Goal: Task Accomplishment & Management: Manage account settings

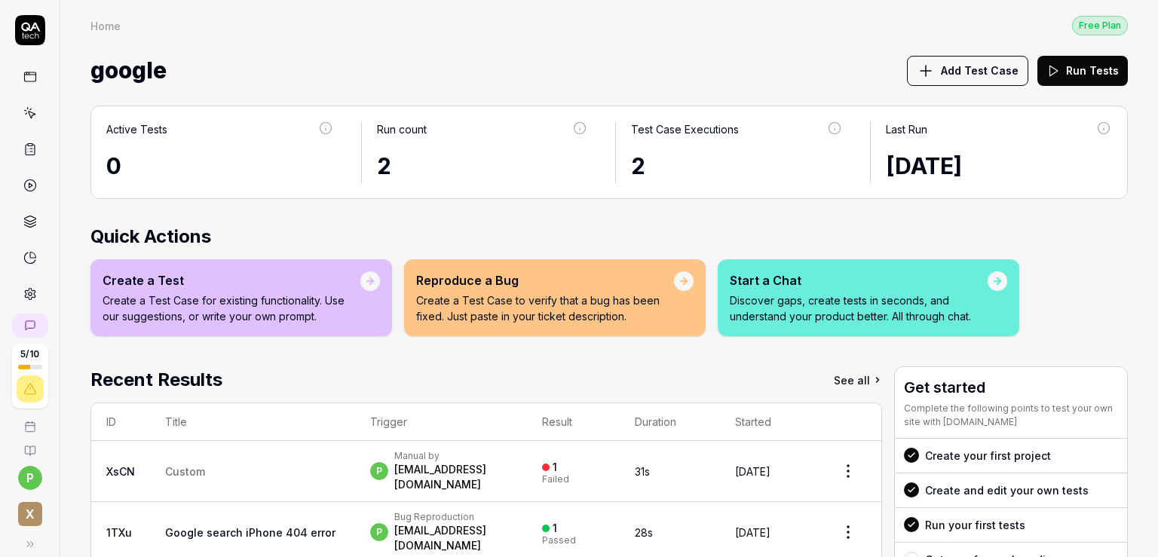
click at [116, 74] on span "google" at bounding box center [128, 71] width 76 height 40
click at [27, 77] on icon at bounding box center [30, 77] width 14 height 14
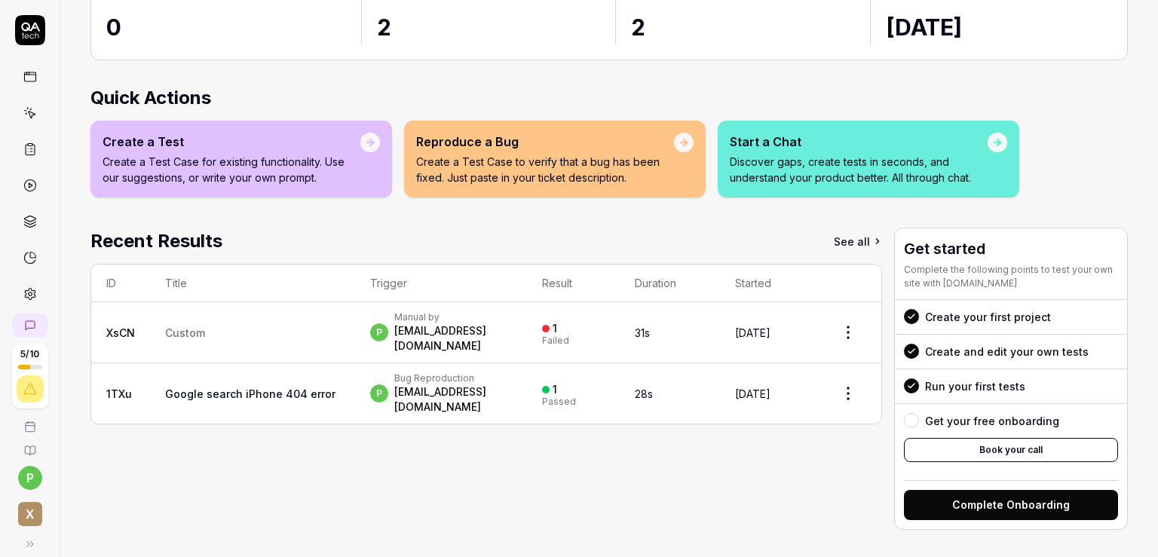
click at [834, 240] on link "See all" at bounding box center [858, 241] width 48 height 27
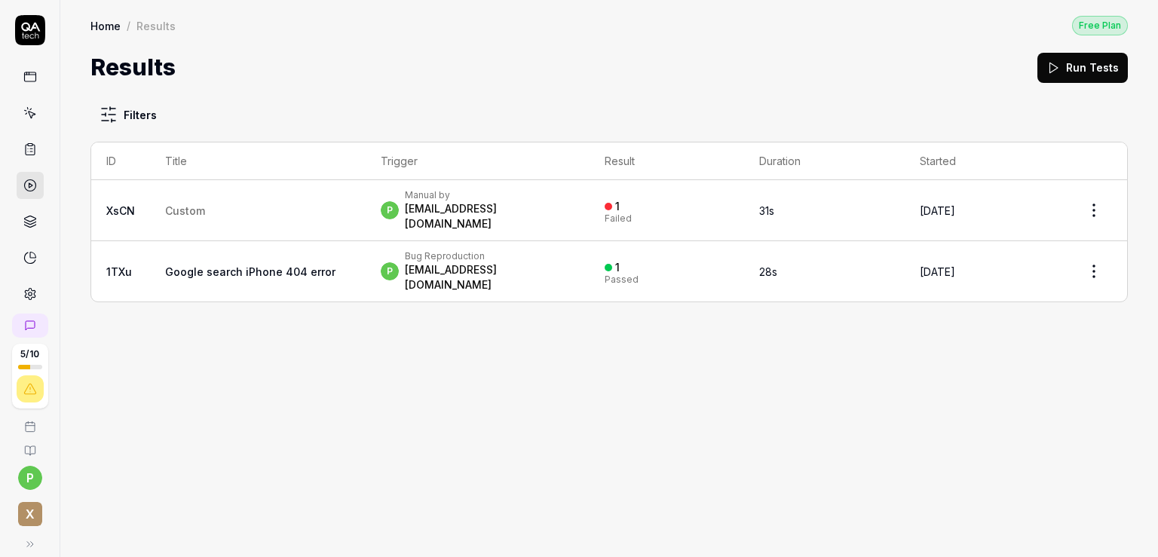
click at [230, 265] on span "Google search iPhone 404 error" at bounding box center [250, 271] width 170 height 13
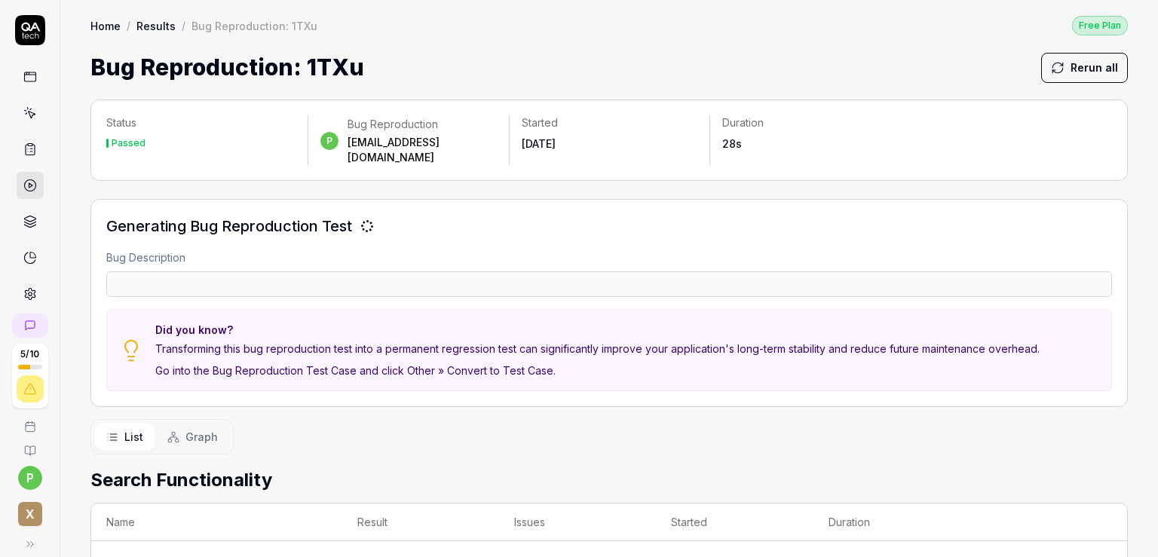
click at [109, 252] on div "Bug Description" at bounding box center [609, 274] width 1006 height 48
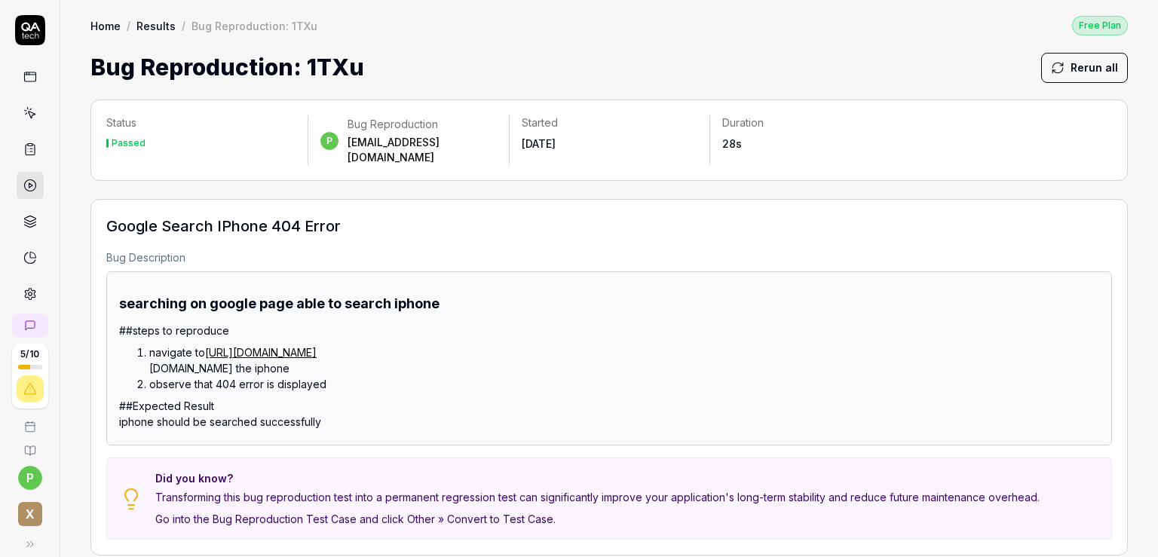
click at [28, 80] on icon at bounding box center [30, 77] width 14 height 14
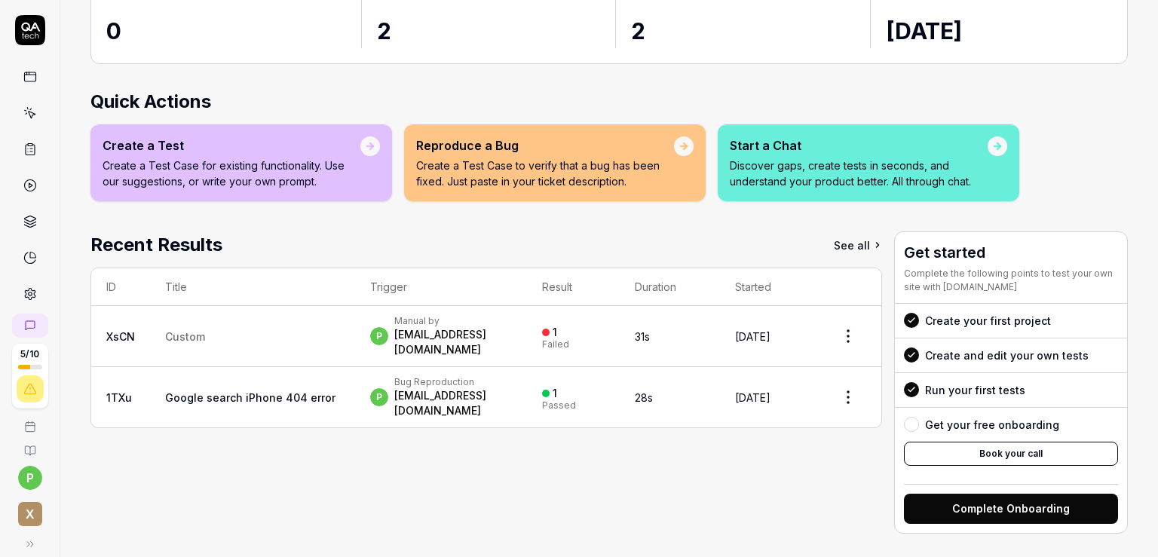
scroll to position [139, 0]
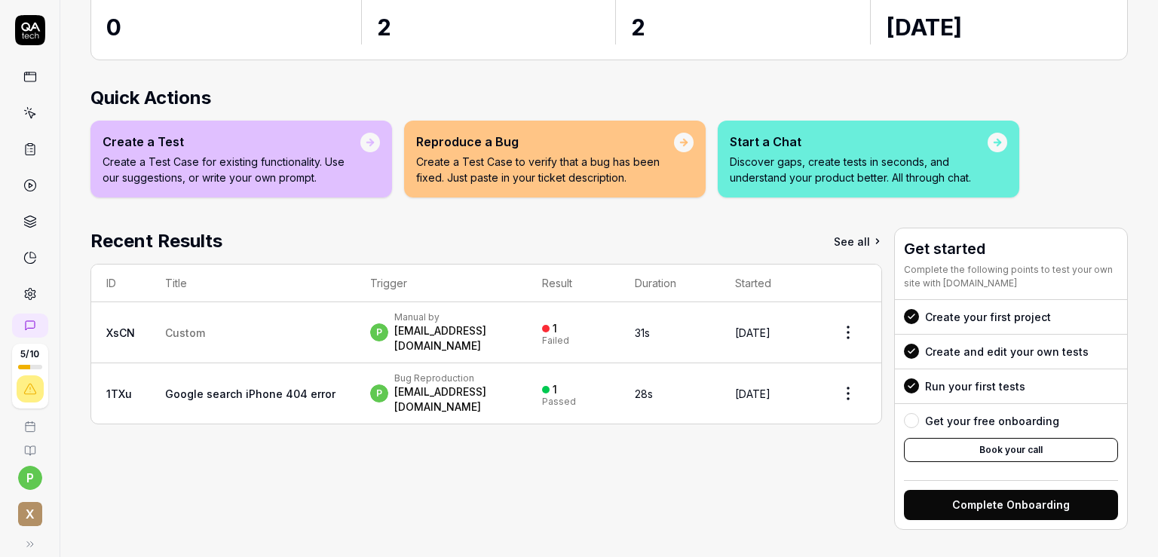
click at [113, 327] on link "XsCN" at bounding box center [120, 333] width 29 height 13
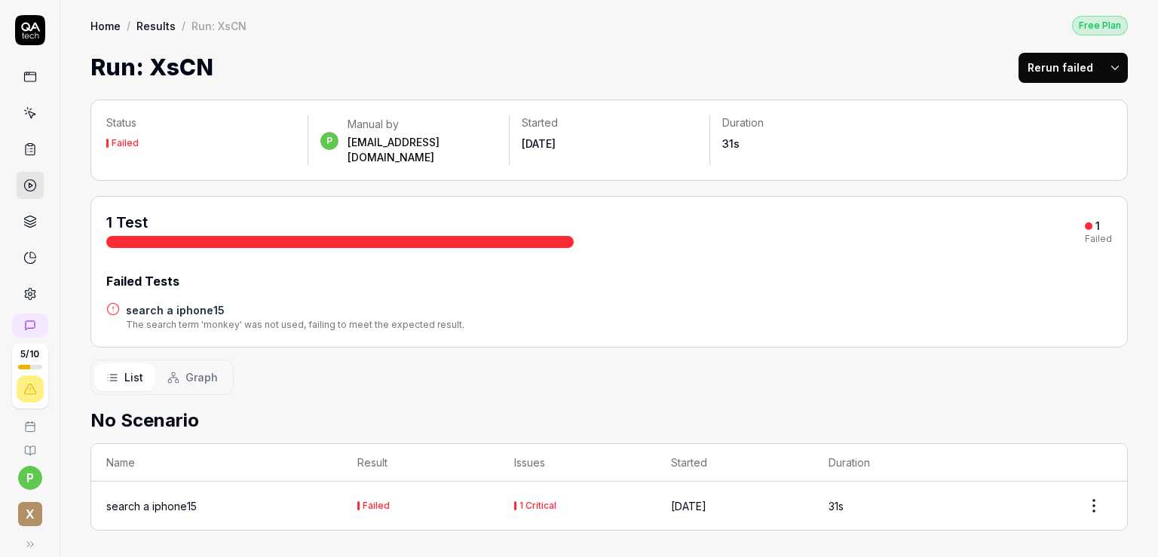
click at [27, 288] on icon at bounding box center [30, 294] width 14 height 14
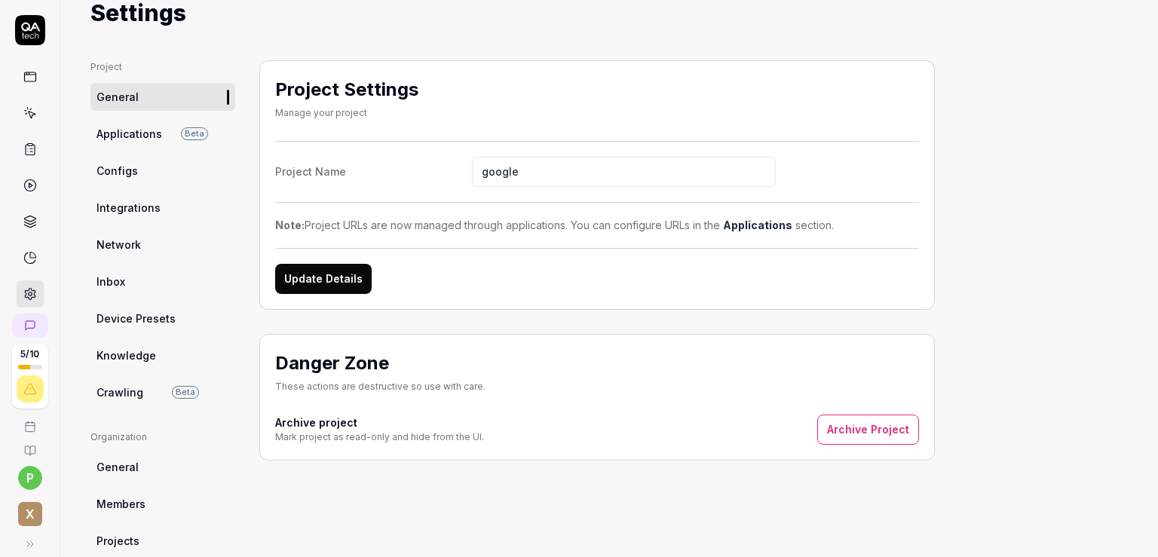
scroll to position [87, 0]
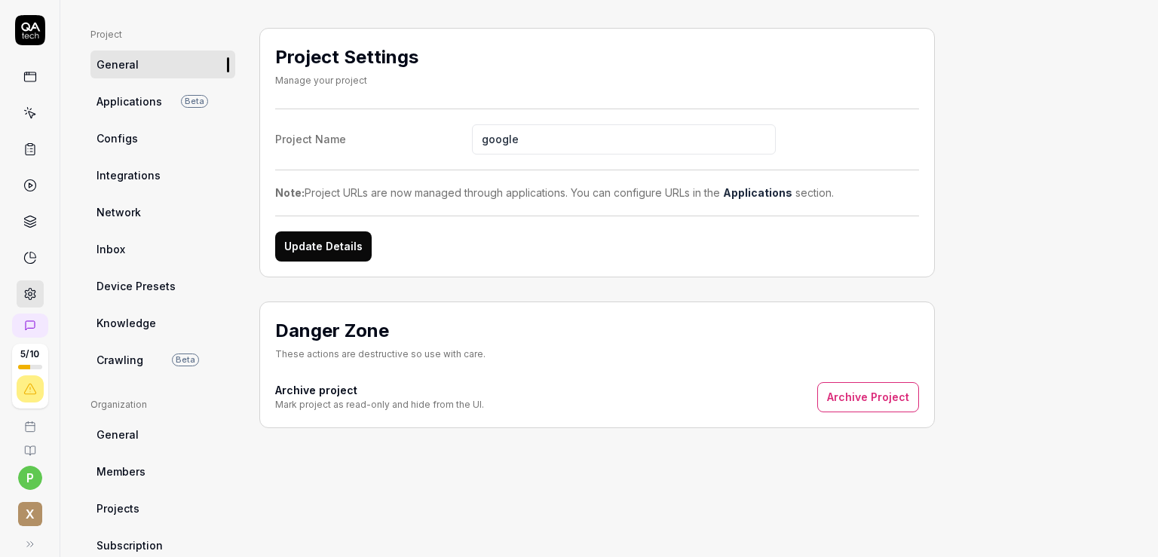
click at [112, 104] on span "Applications" at bounding box center [130, 102] width 66 height 16
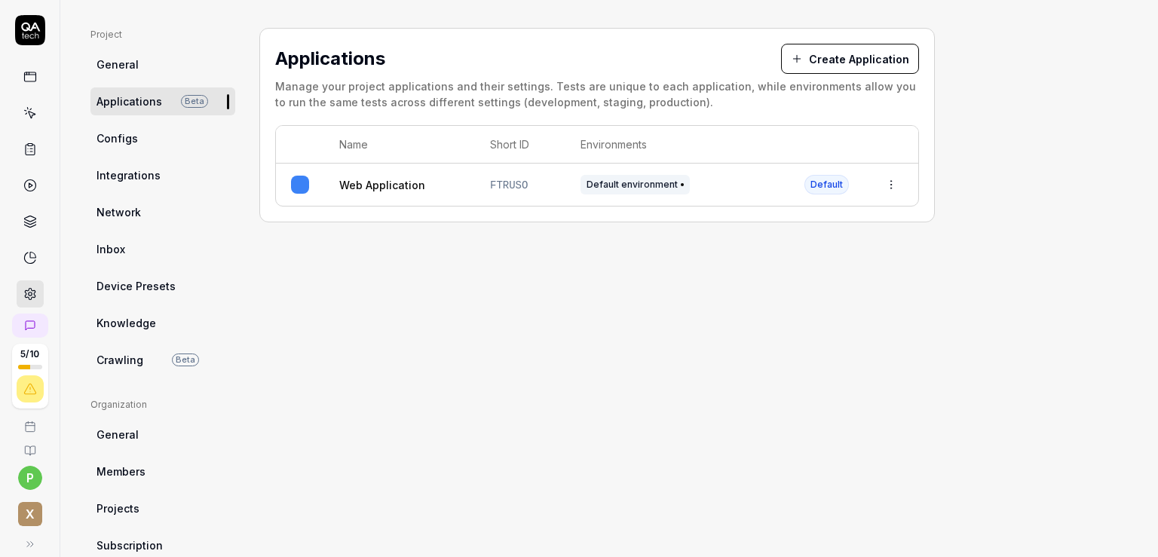
click at [637, 186] on span "Default environment" at bounding box center [635, 185] width 109 height 20
click at [897, 184] on html "5 / 10 p x Home / Settings Free Plan Home / Settings Free Plan Settings Project…" at bounding box center [579, 278] width 1158 height 557
click at [857, 284] on div "Edit" at bounding box center [822, 282] width 176 height 33
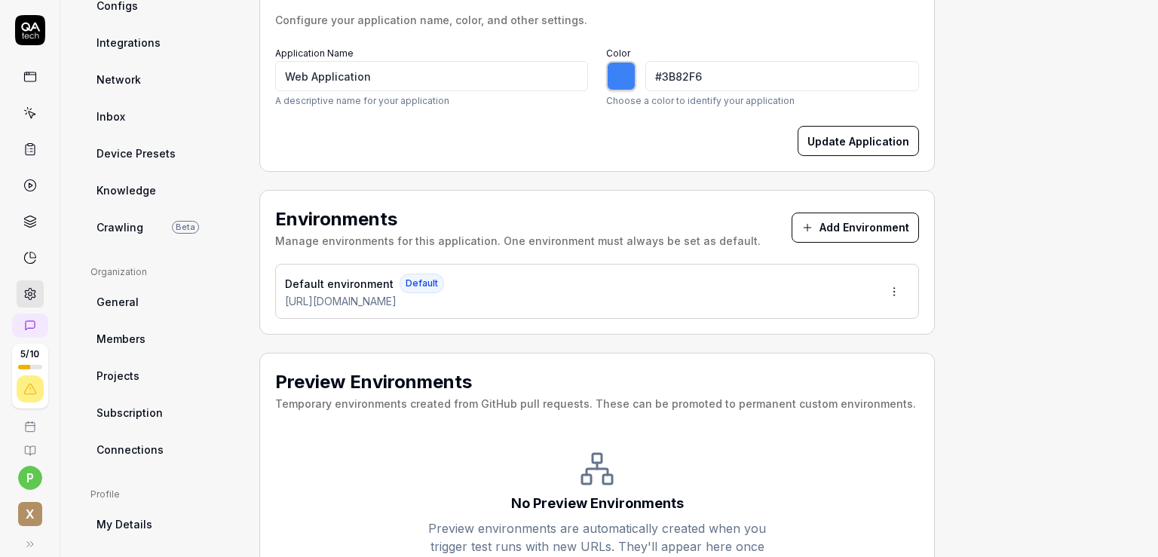
scroll to position [260, 0]
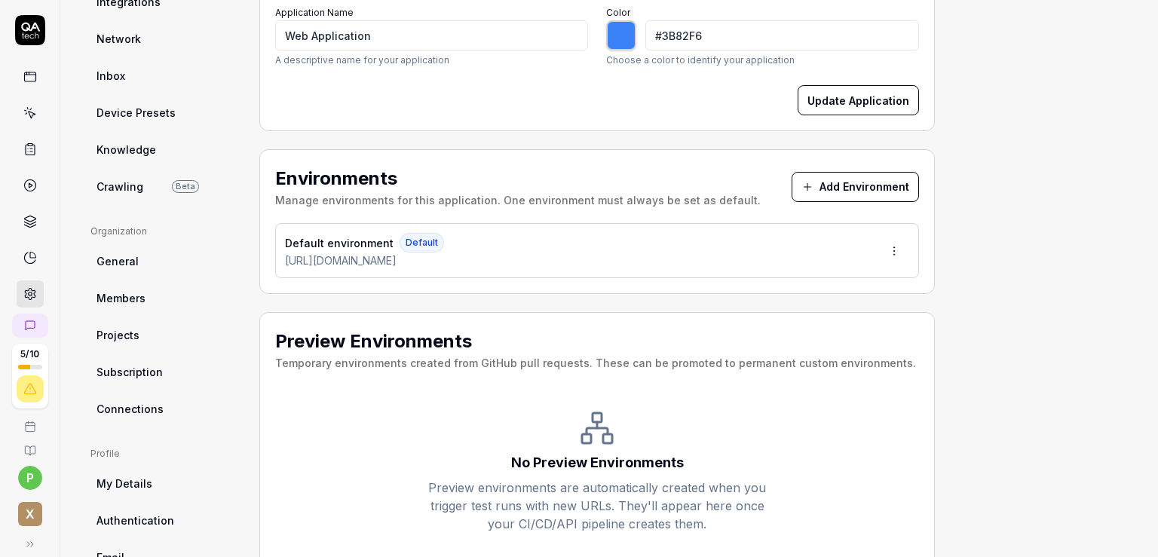
click at [872, 198] on button "Add Environment" at bounding box center [855, 187] width 127 height 30
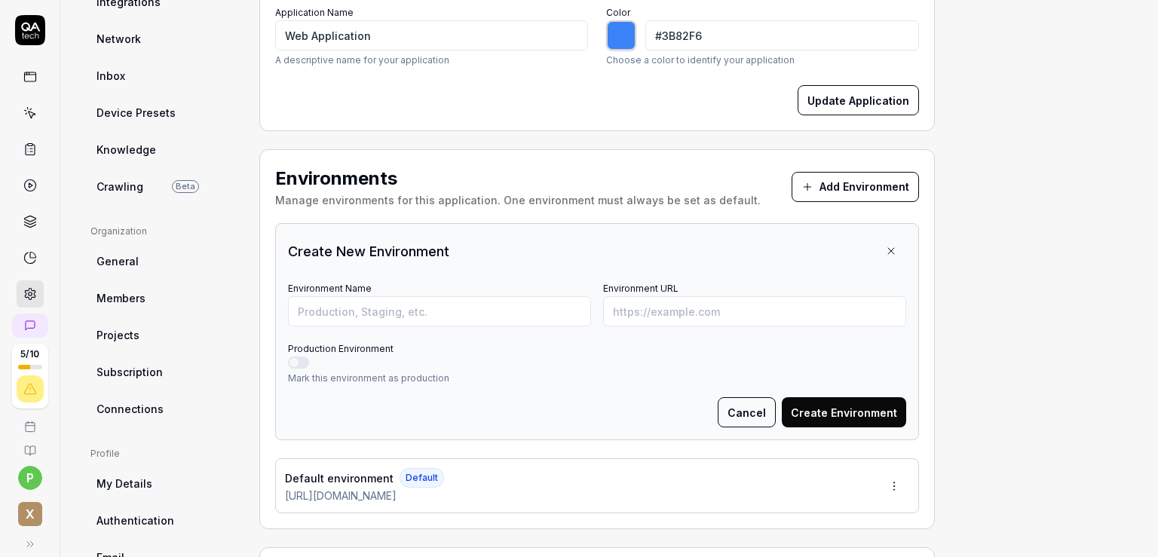
click at [753, 406] on button "Cancel" at bounding box center [747, 412] width 58 height 30
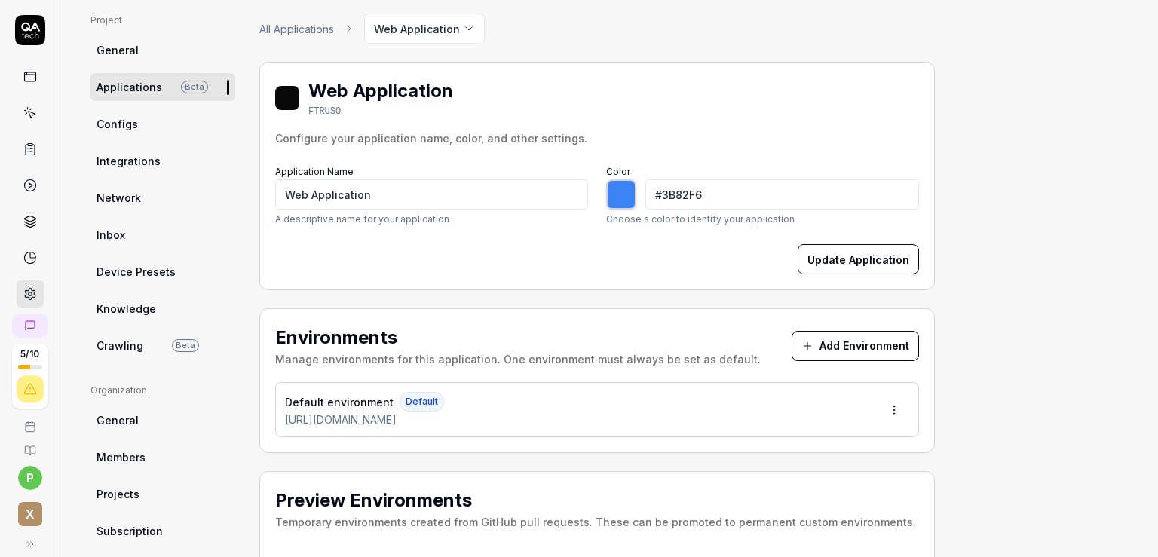
scroll to position [87, 0]
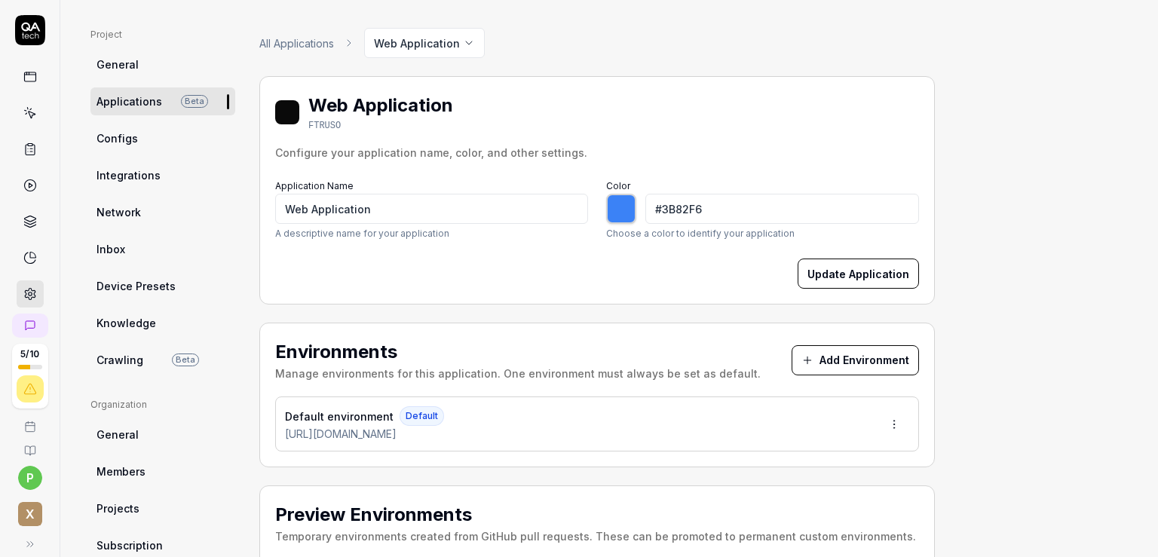
click at [133, 149] on link "Configs" at bounding box center [162, 138] width 145 height 28
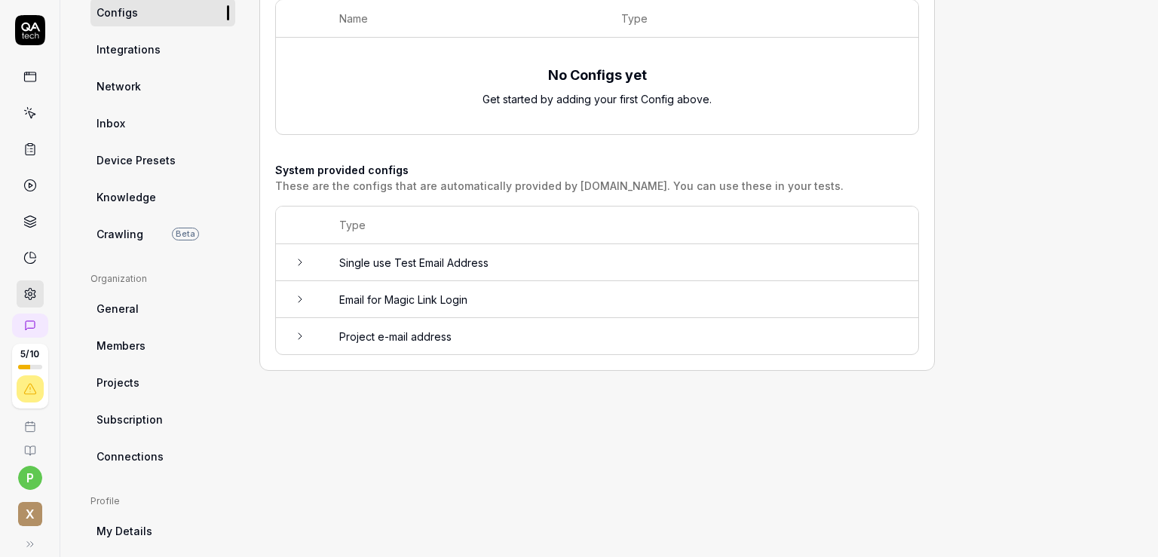
scroll to position [167, 0]
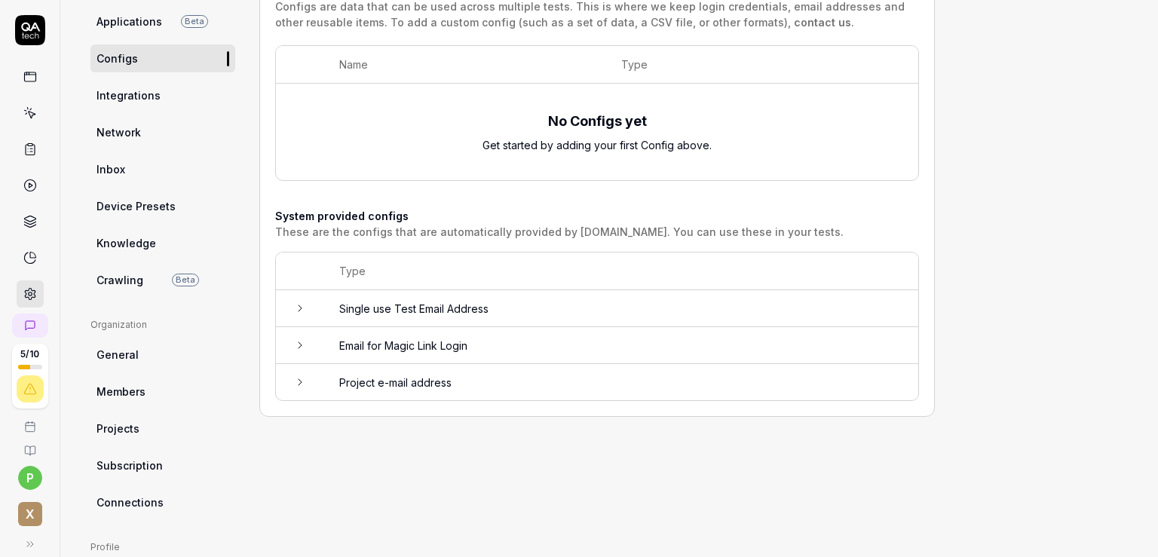
click at [166, 103] on link "Integrations" at bounding box center [162, 95] width 145 height 28
